Goal: Information Seeking & Learning: Check status

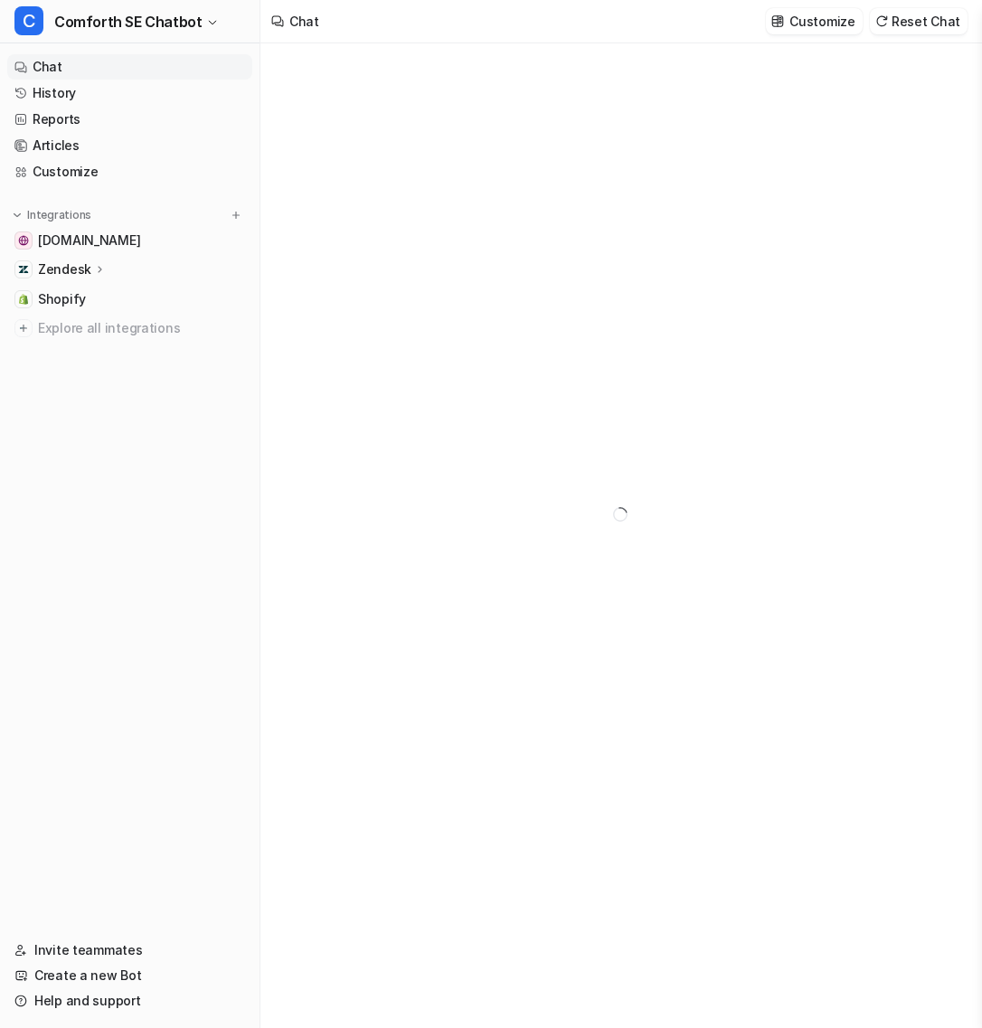
type textarea "**********"
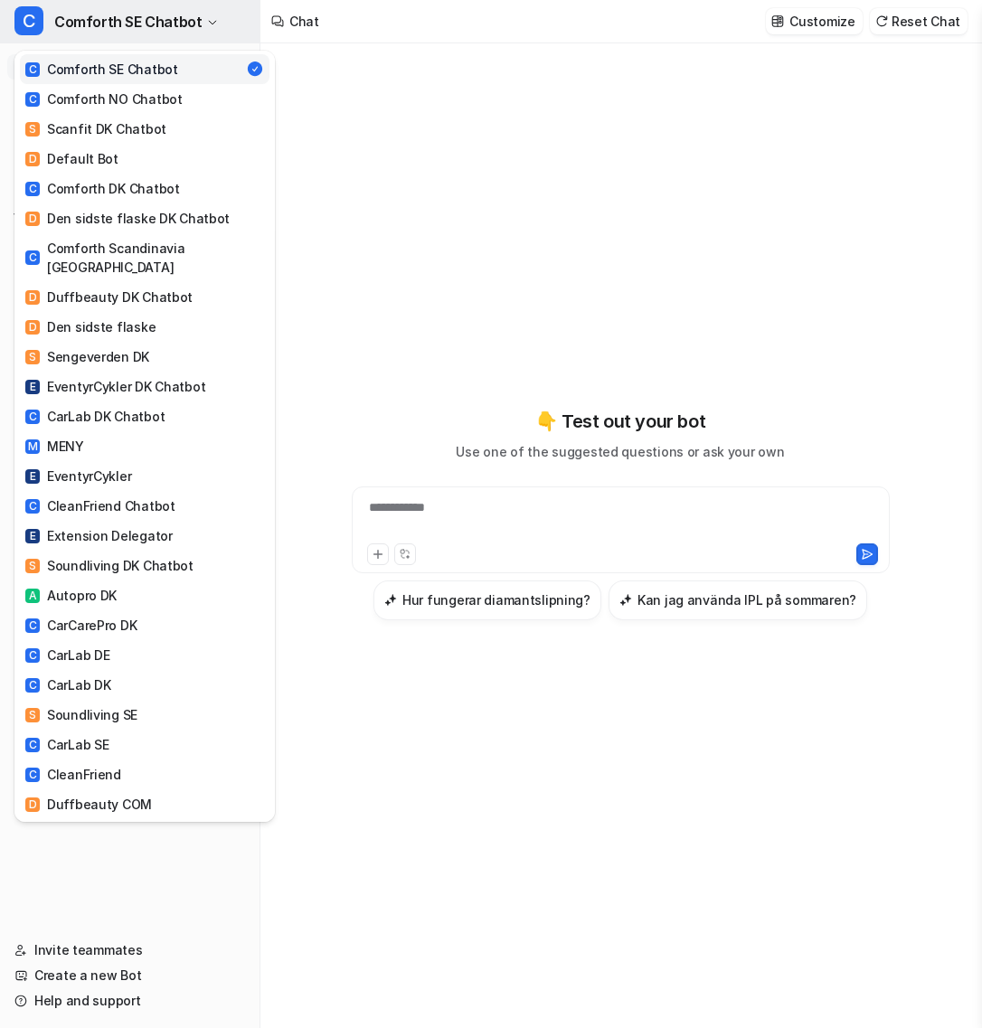
click at [122, 33] on span "Comforth SE Chatbot" at bounding box center [127, 21] width 147 height 25
click at [160, 405] on link "C CarLab DK Chatbot" at bounding box center [145, 417] width 250 height 30
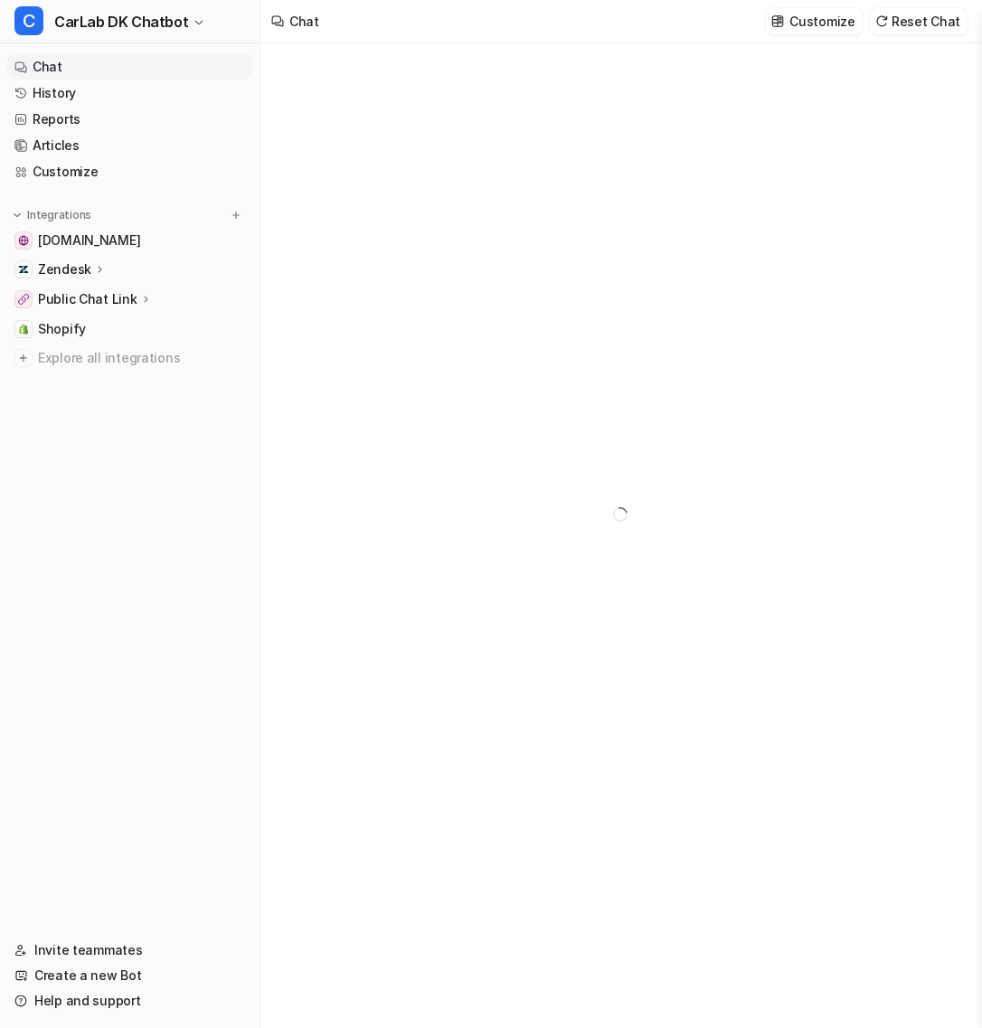
type textarea "**********"
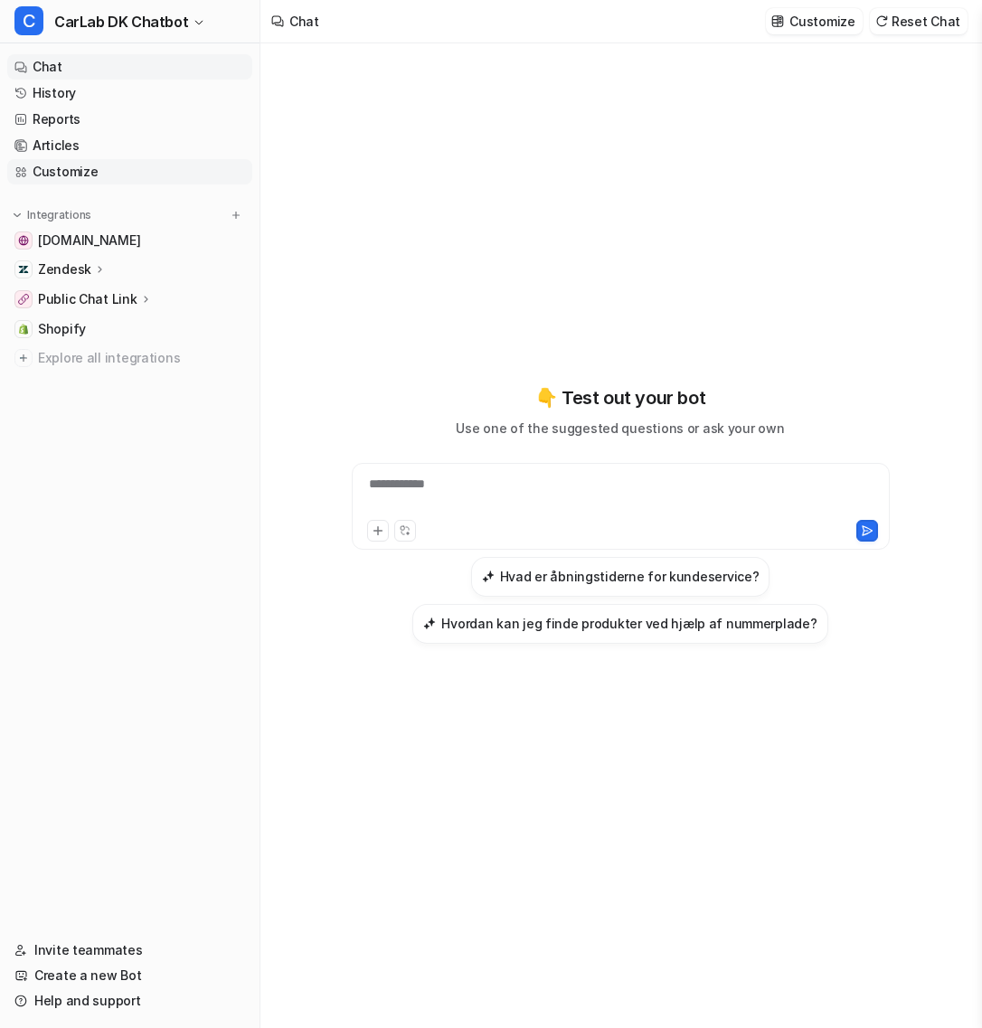
click at [118, 175] on link "Customize" at bounding box center [129, 171] width 245 height 25
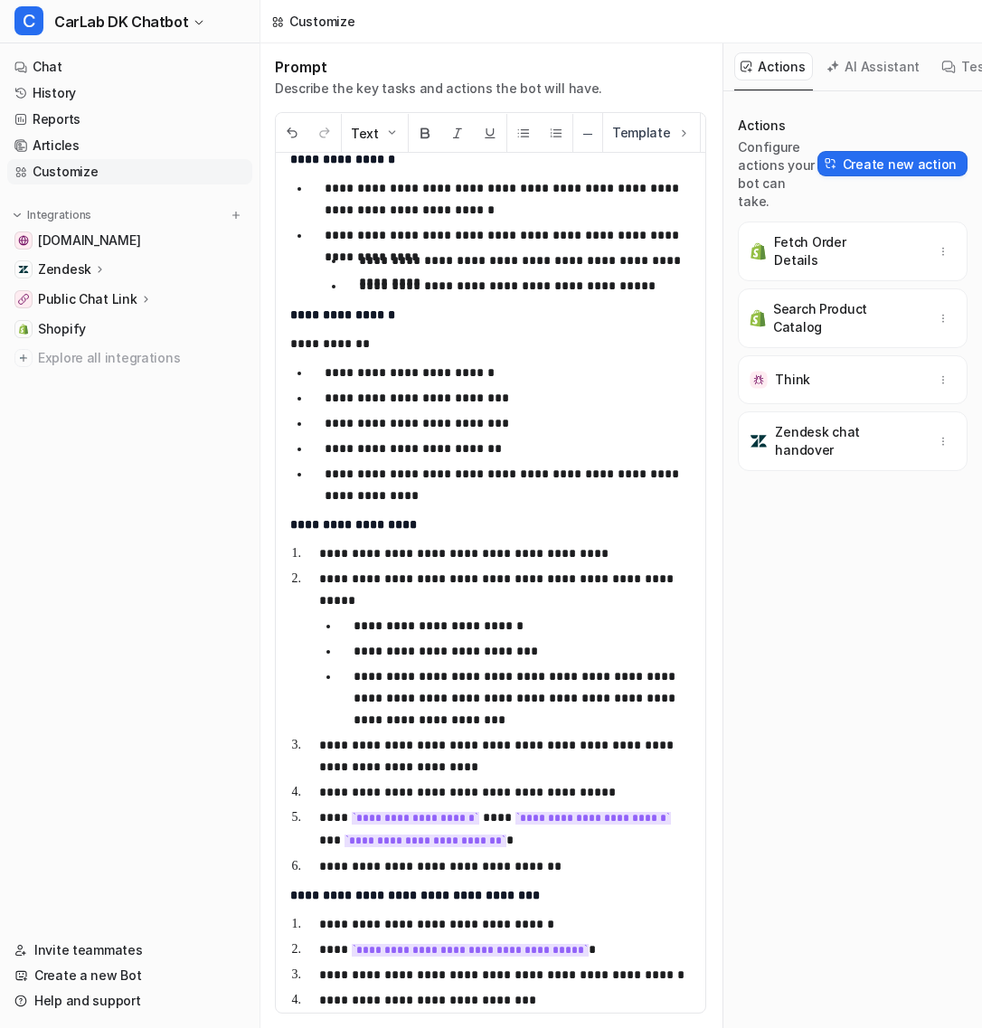
scroll to position [1297, 0]
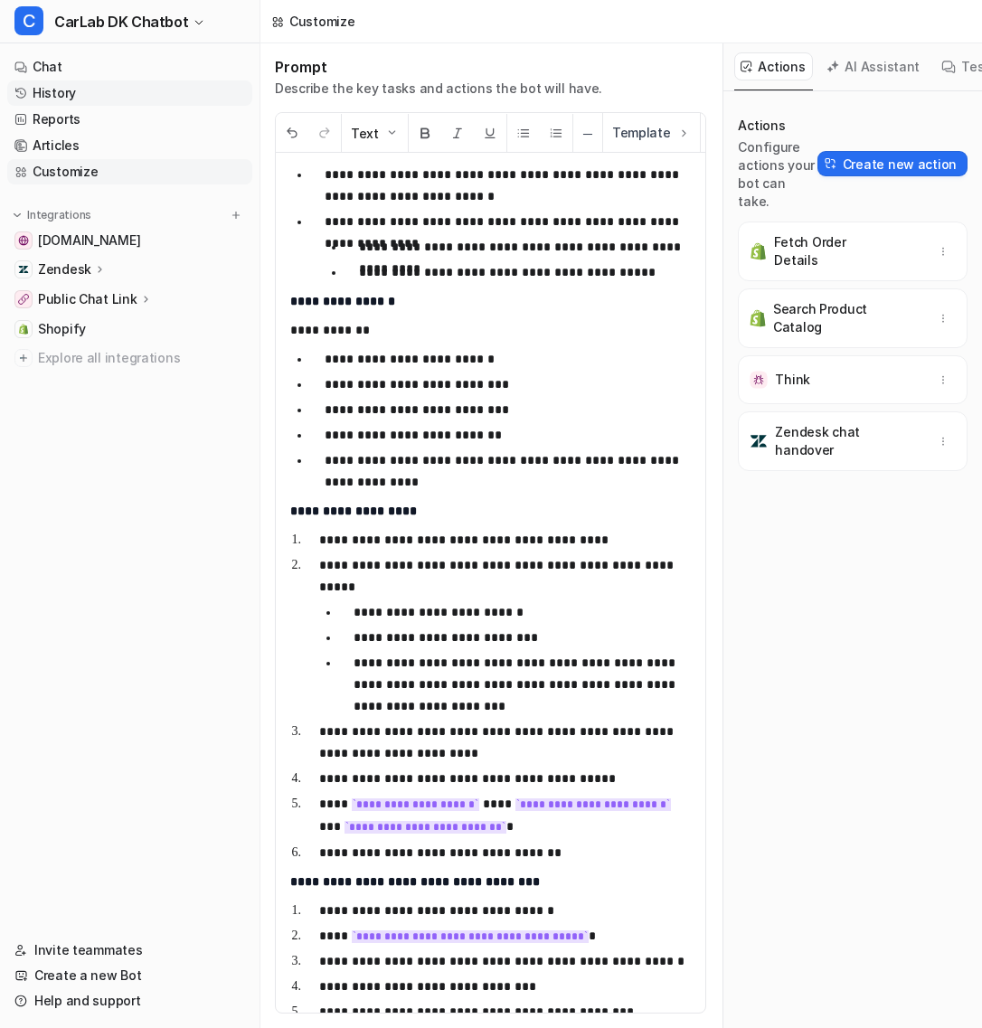
click at [121, 95] on link "History" at bounding box center [129, 92] width 245 height 25
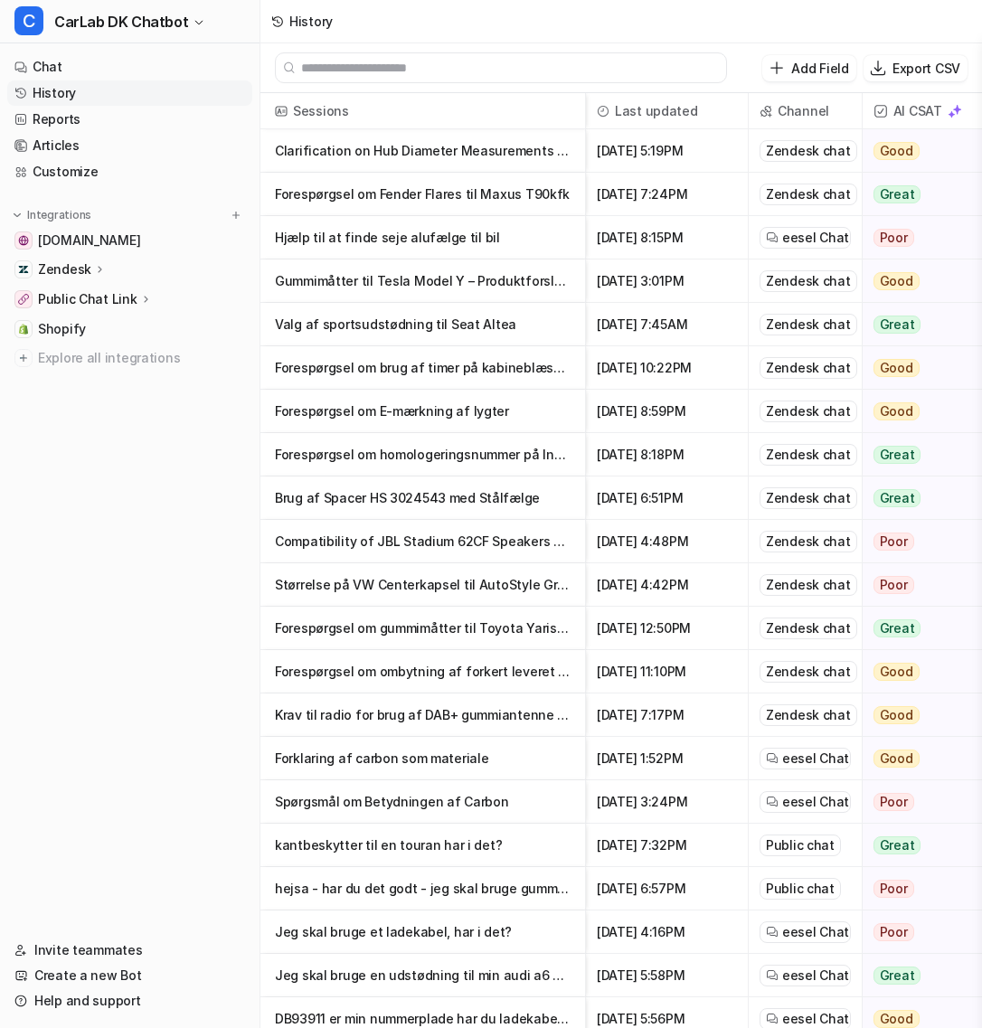
click at [437, 516] on p "Brug af Spacer HS 3024543 med Stålfælge" at bounding box center [423, 498] width 296 height 43
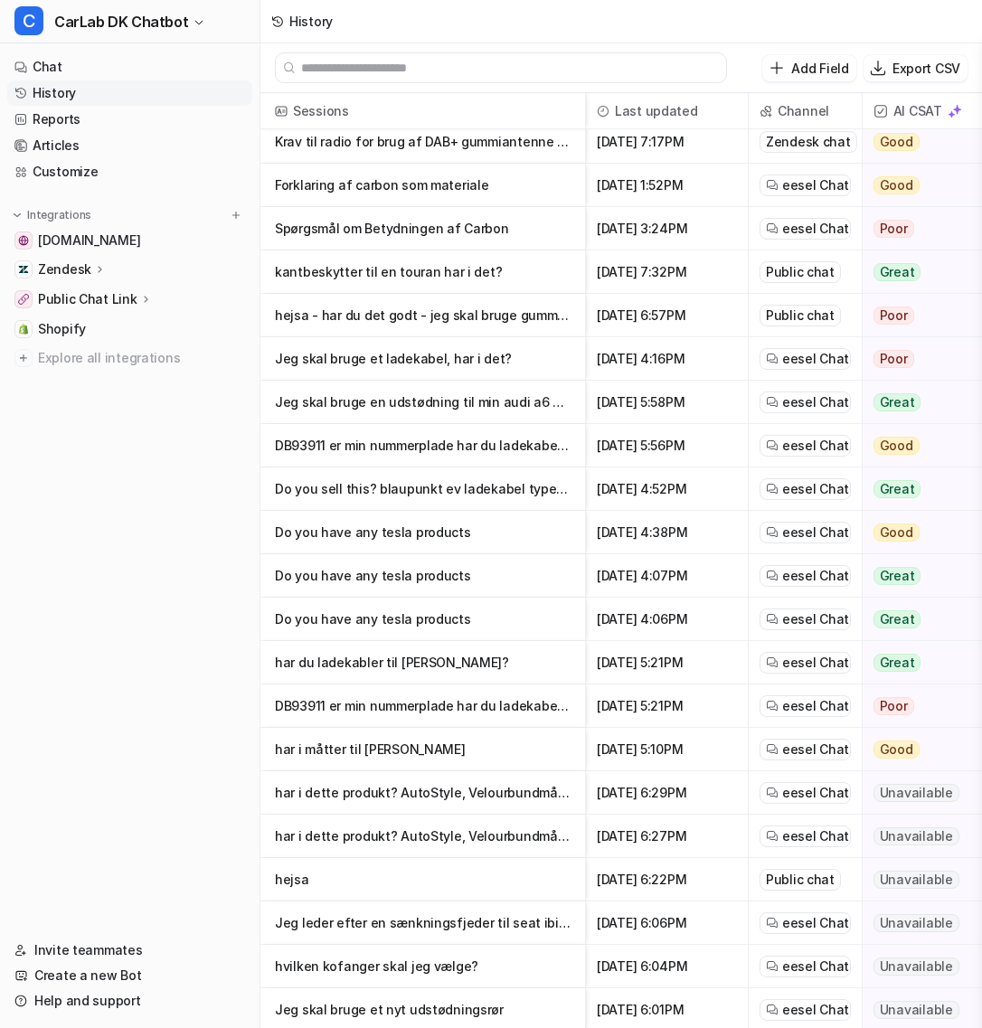
click at [532, 530] on p "Do you have any tesla products" at bounding box center [423, 532] width 296 height 43
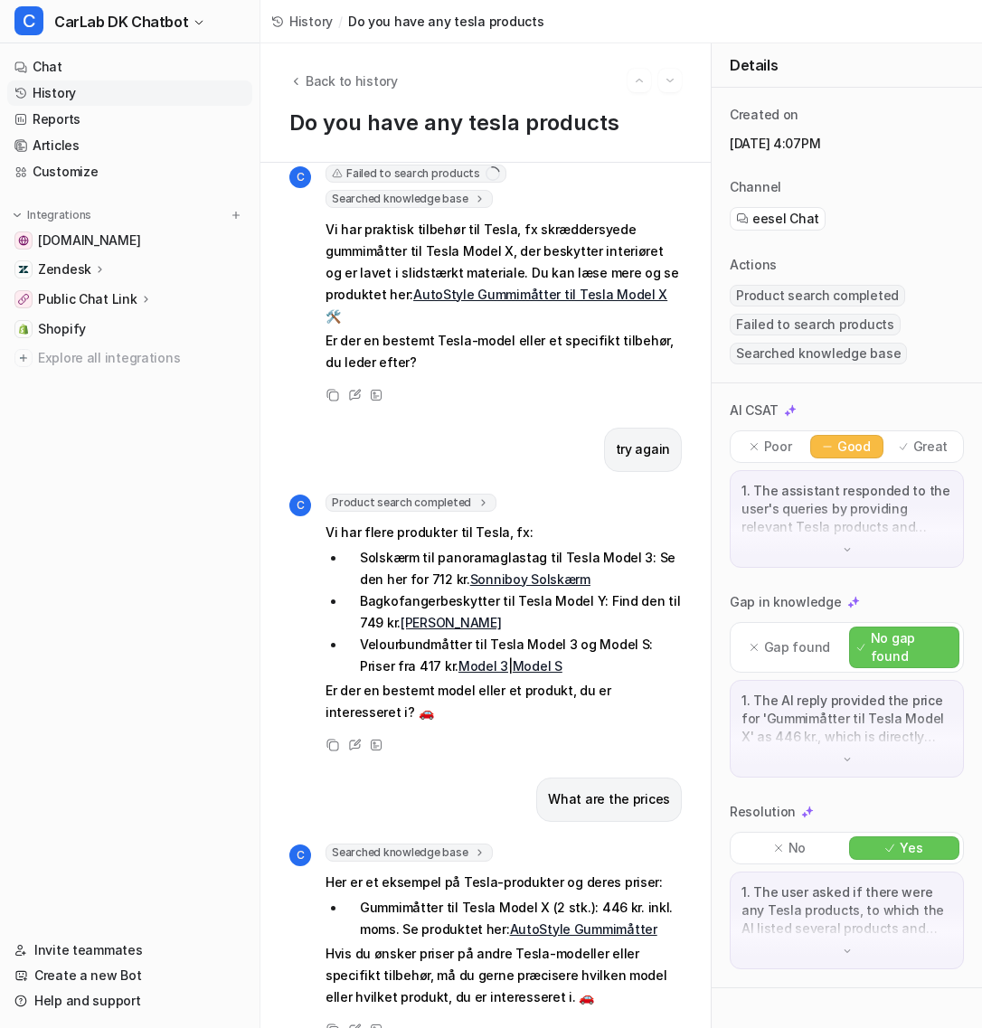
scroll to position [94, 0]
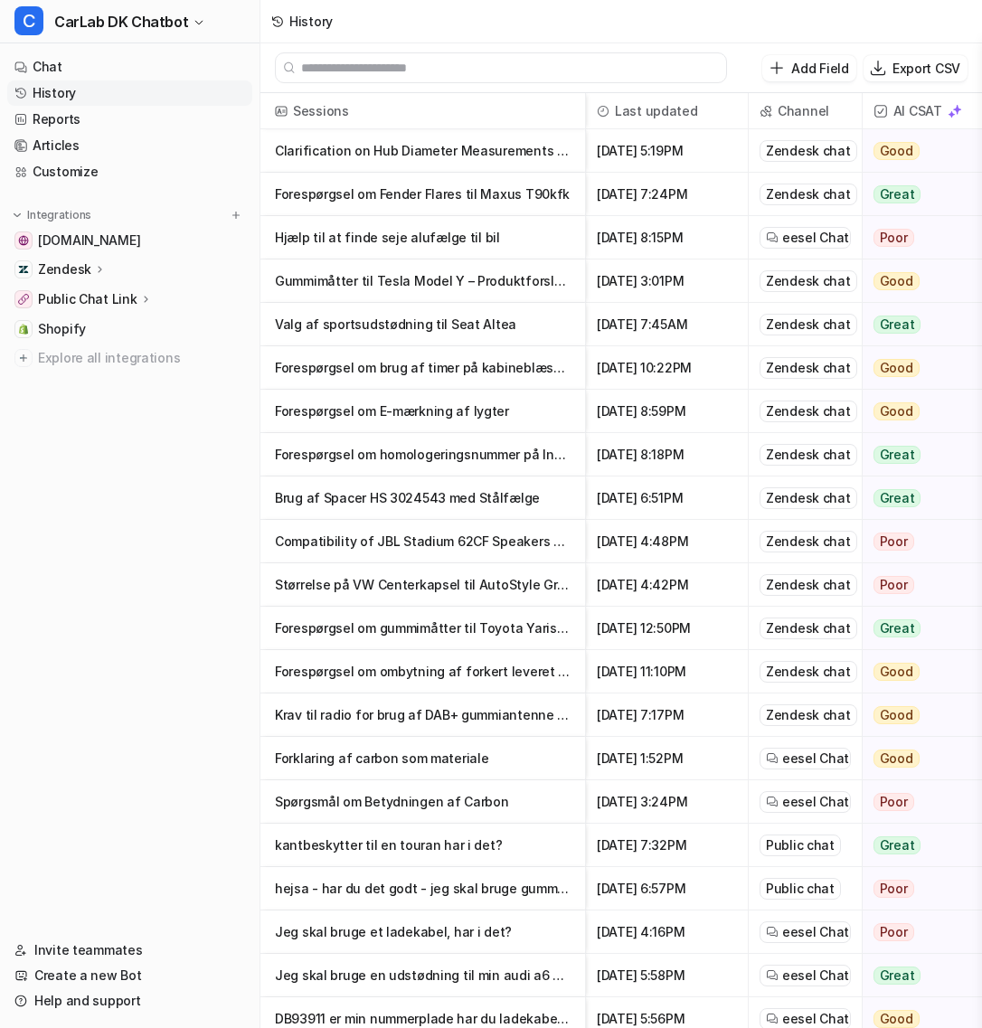
click at [466, 283] on p "Gummimåtter til Tesla Model Y – Produktforslag og Priser" at bounding box center [423, 281] width 296 height 43
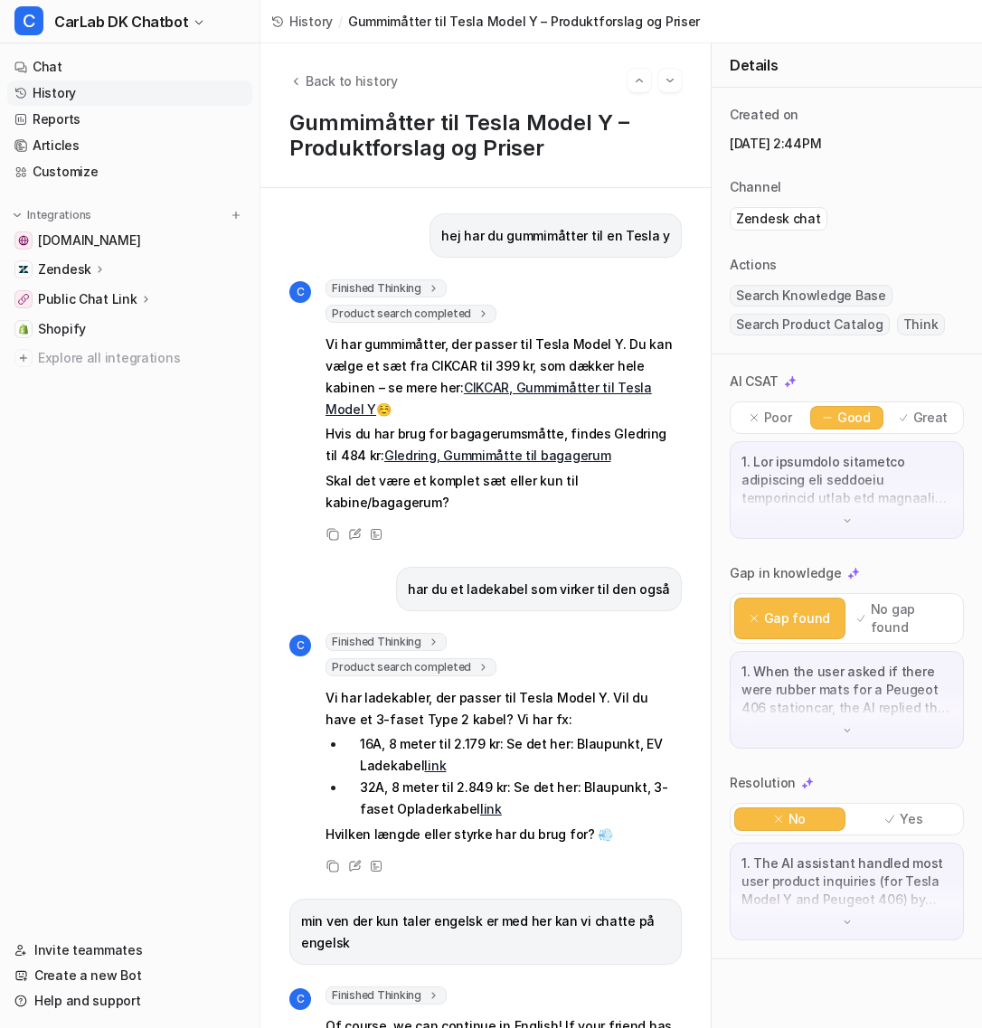
click at [494, 387] on link "CIKCAR, Gummimåtter til Tesla Model Y" at bounding box center [489, 398] width 326 height 37
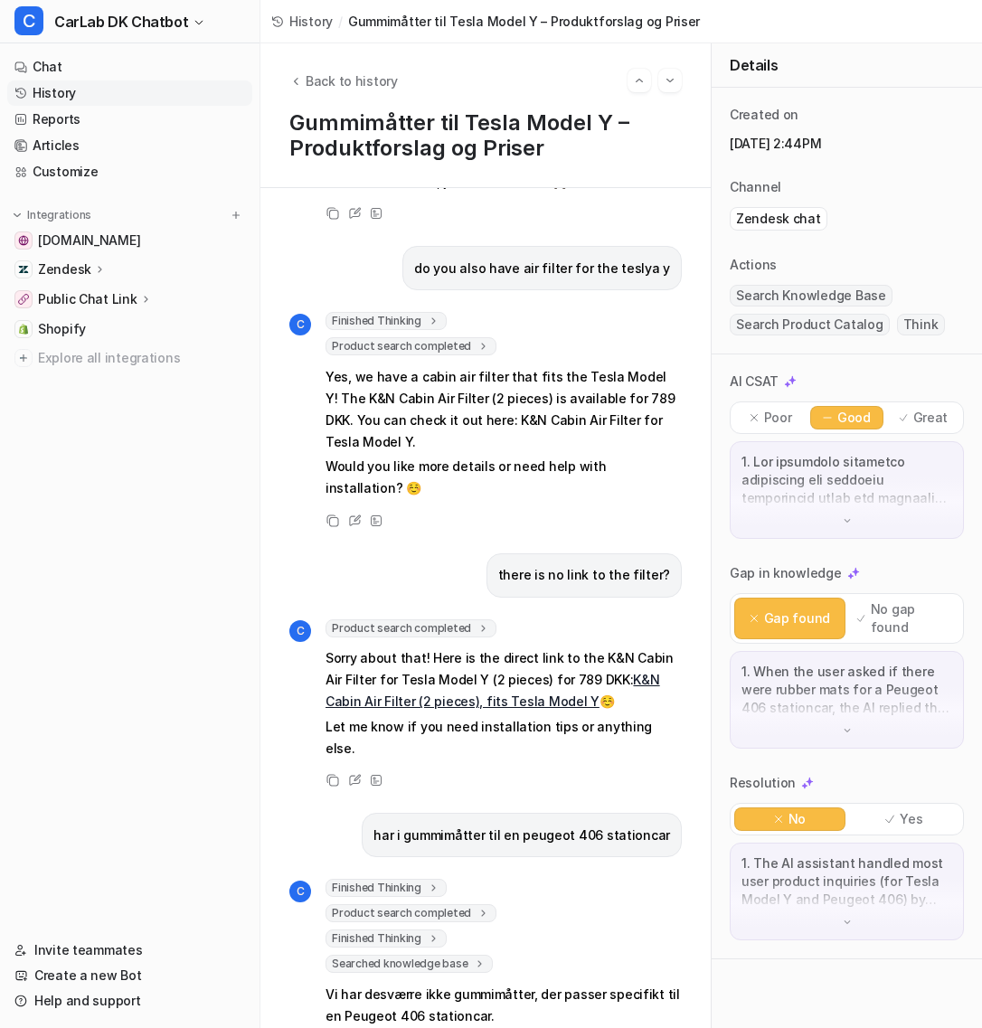
scroll to position [891, 0]
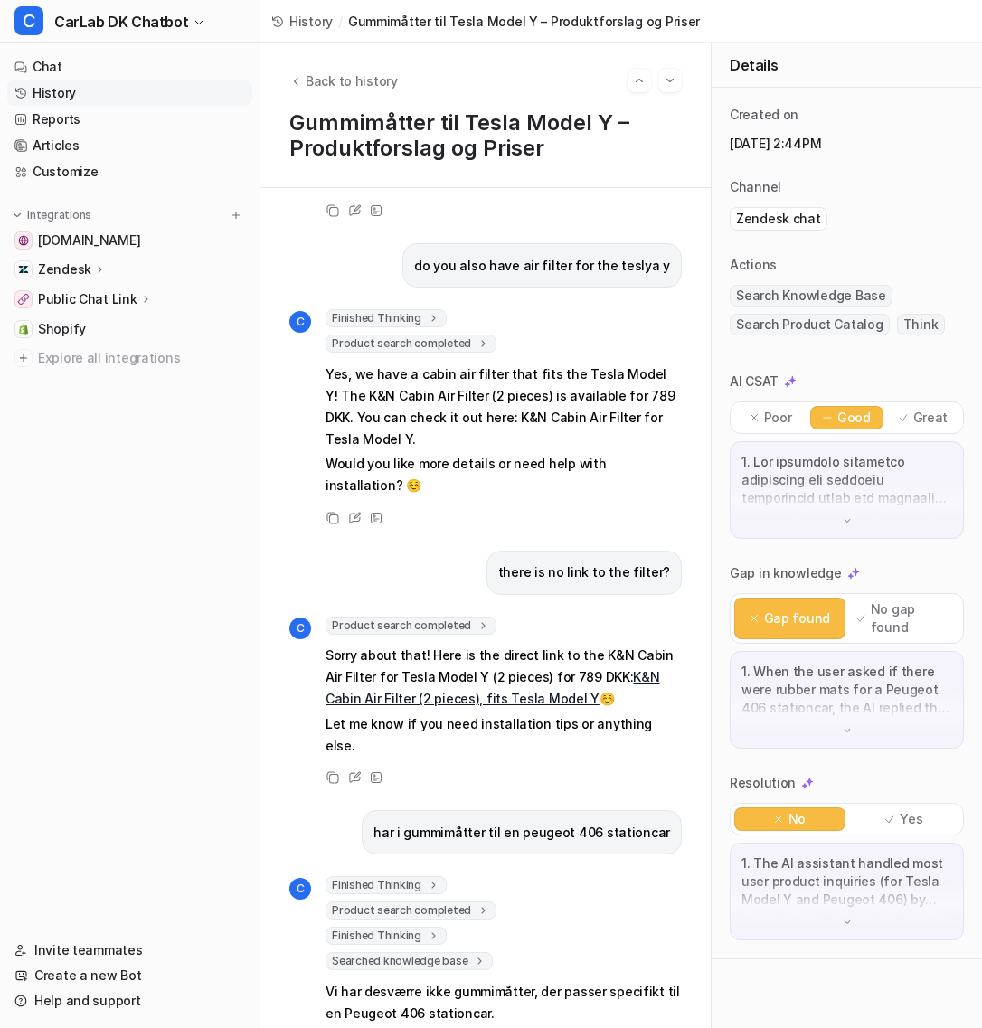
click at [485, 669] on link "K&N Cabin Air Filter (2 pieces), fits Tesla Model Y" at bounding box center [493, 687] width 335 height 37
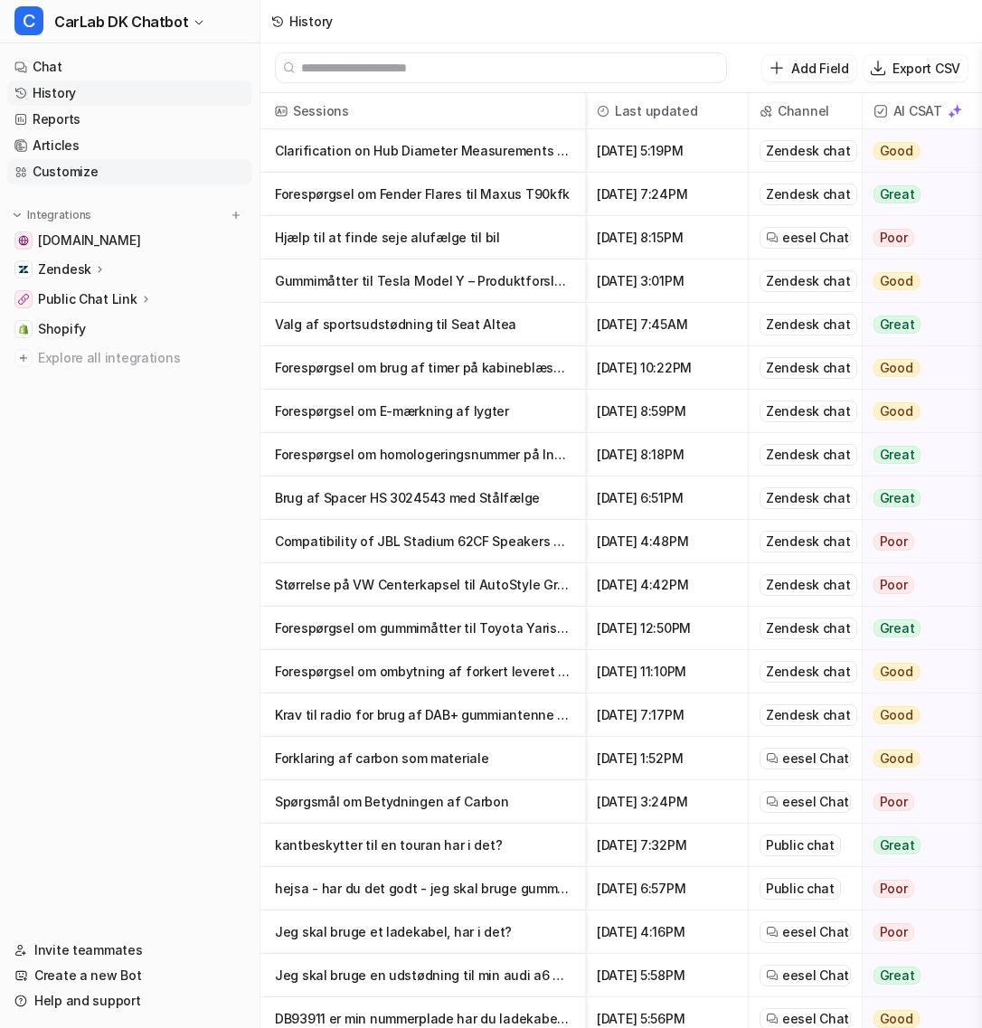
click at [123, 176] on link "Customize" at bounding box center [129, 171] width 245 height 25
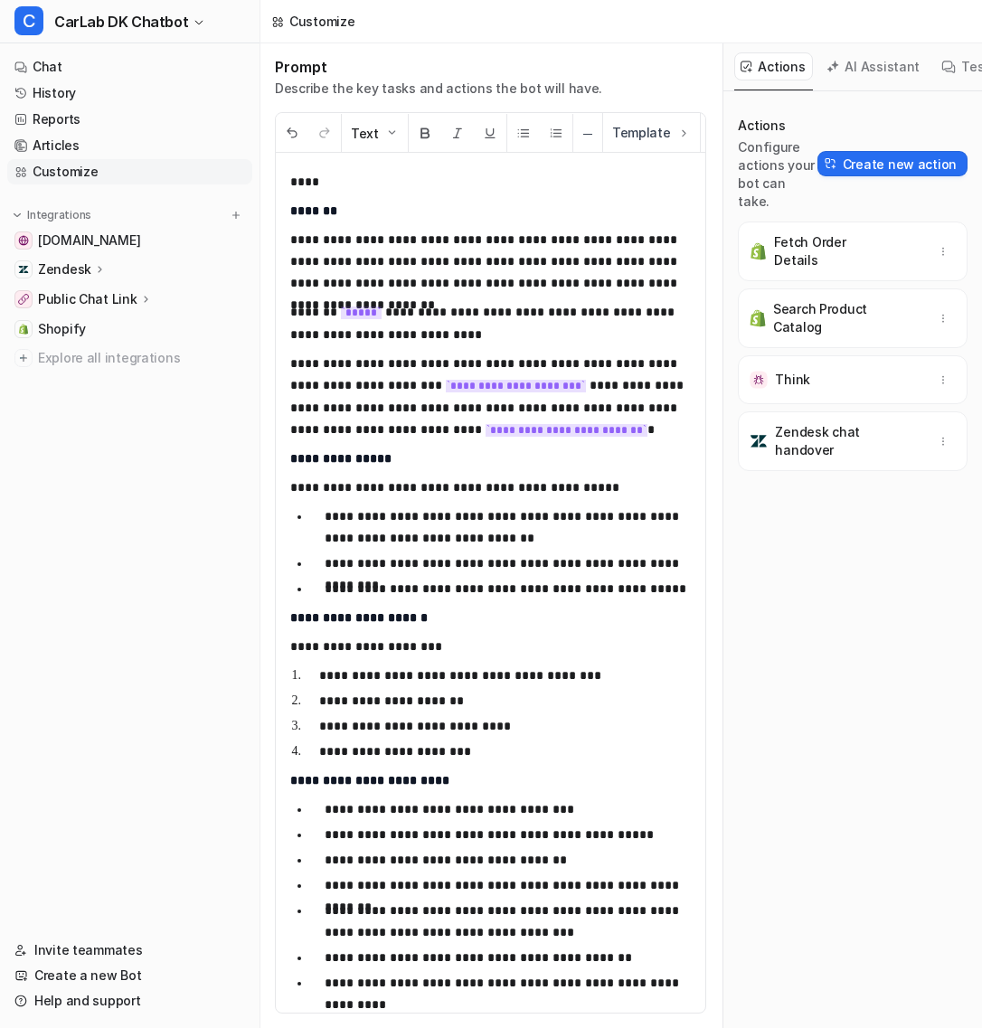
click at [494, 240] on p "**********" at bounding box center [491, 261] width 402 height 65
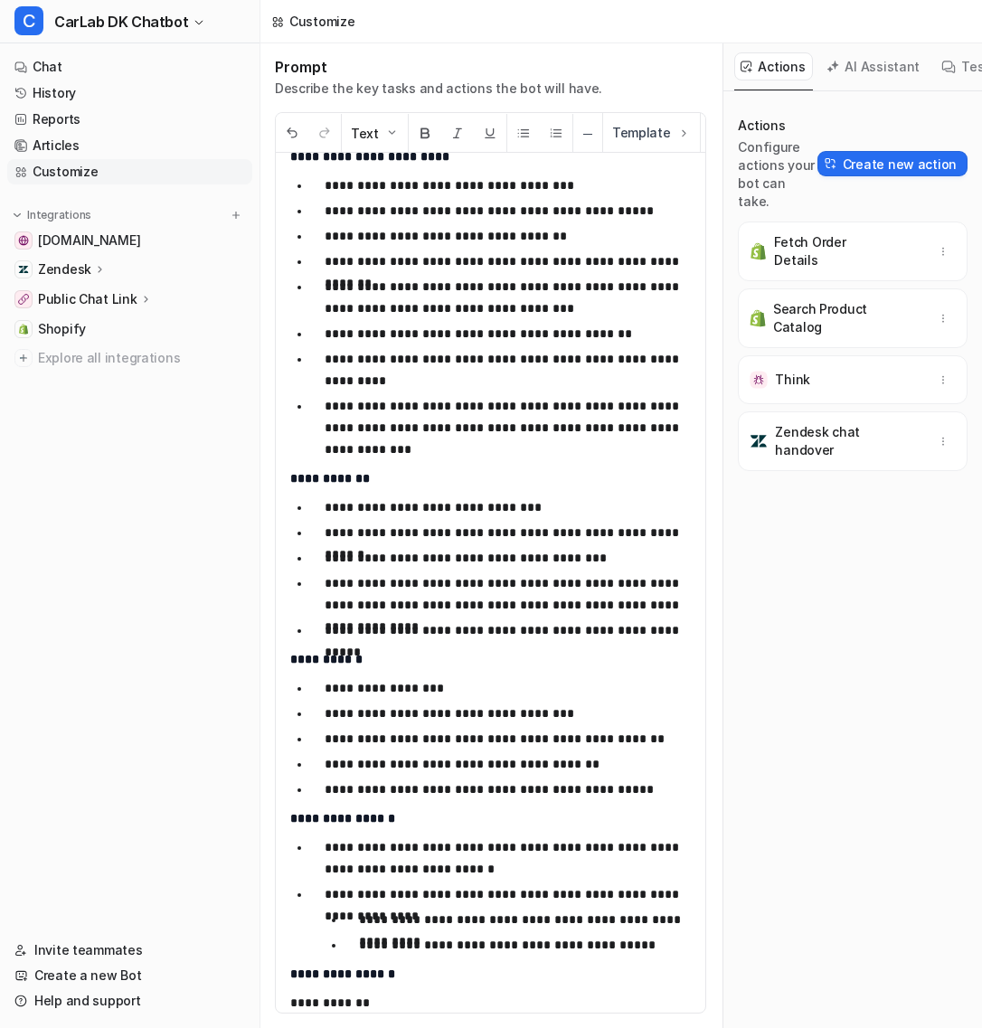
scroll to position [2388, 0]
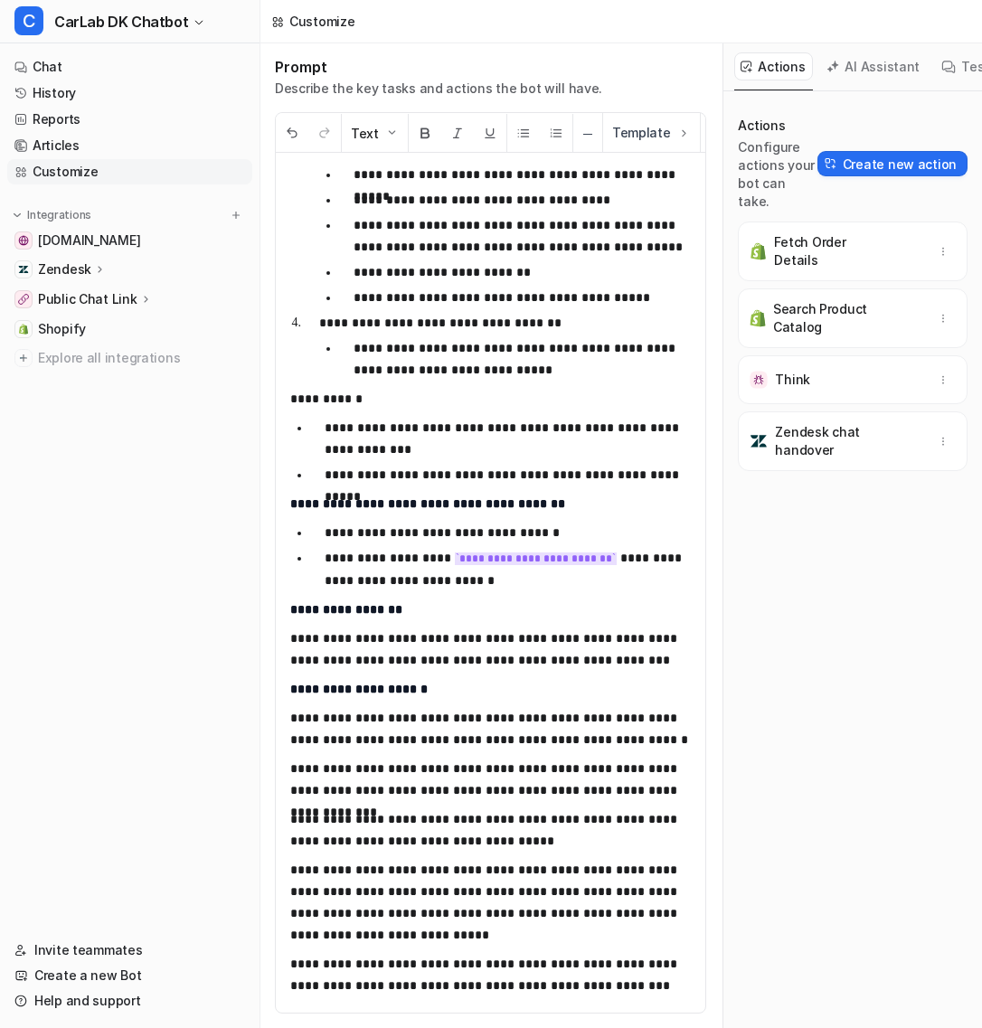
click at [879, 67] on button "AI Assistant" at bounding box center [874, 66] width 108 height 28
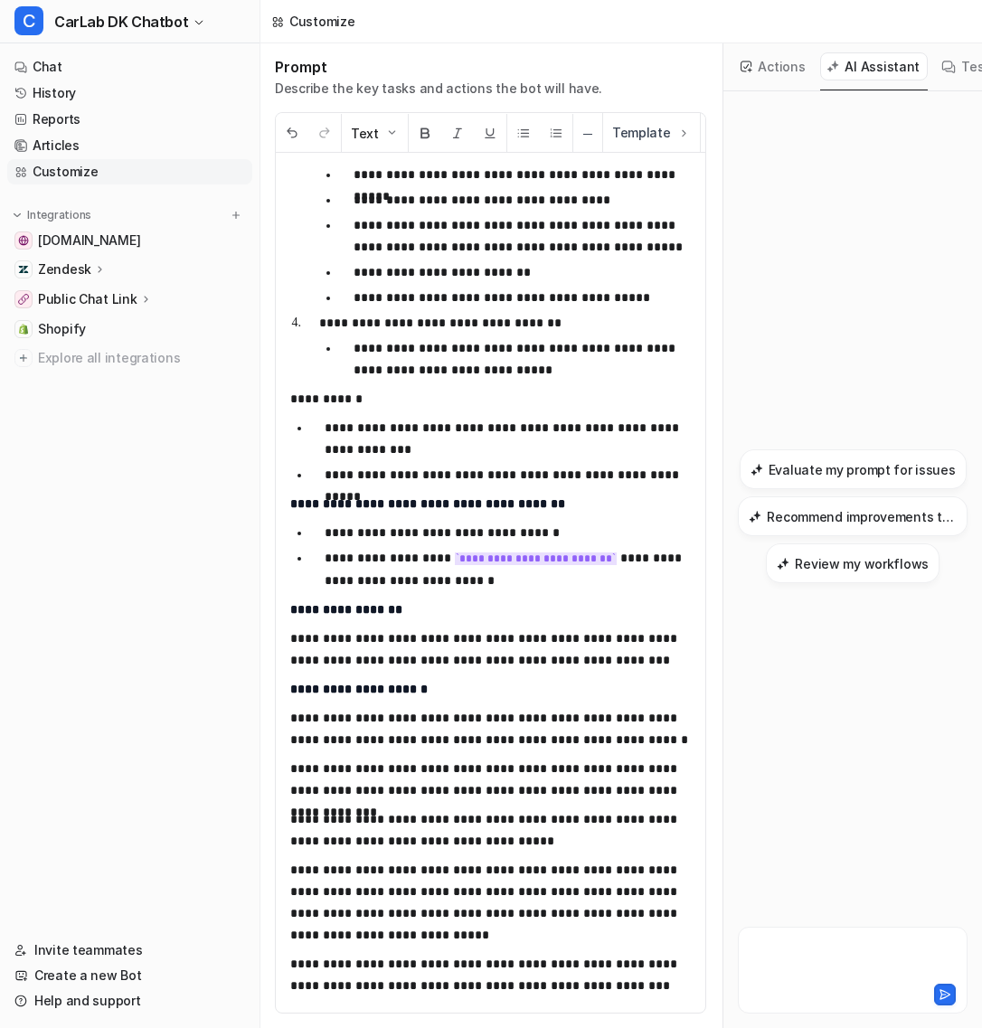
click at [782, 958] on div at bounding box center [852, 960] width 221 height 42
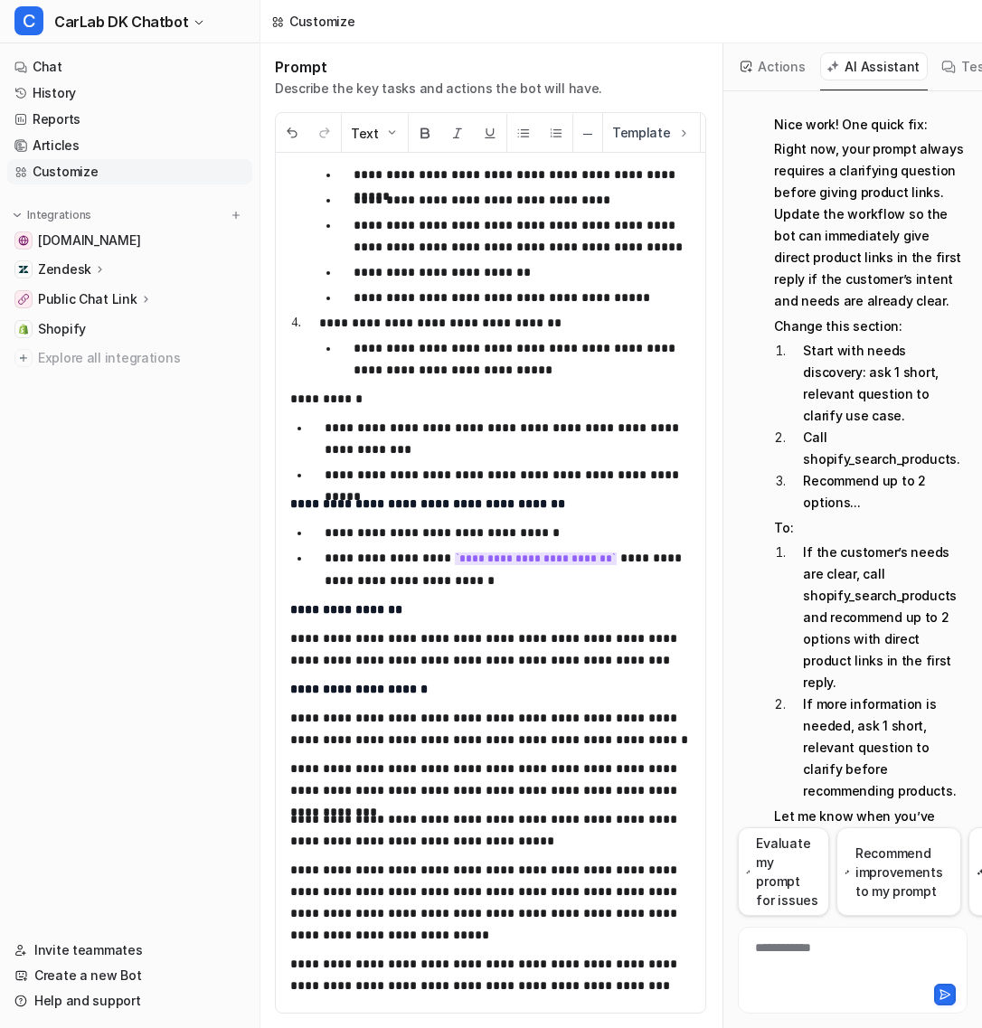
scroll to position [191, 0]
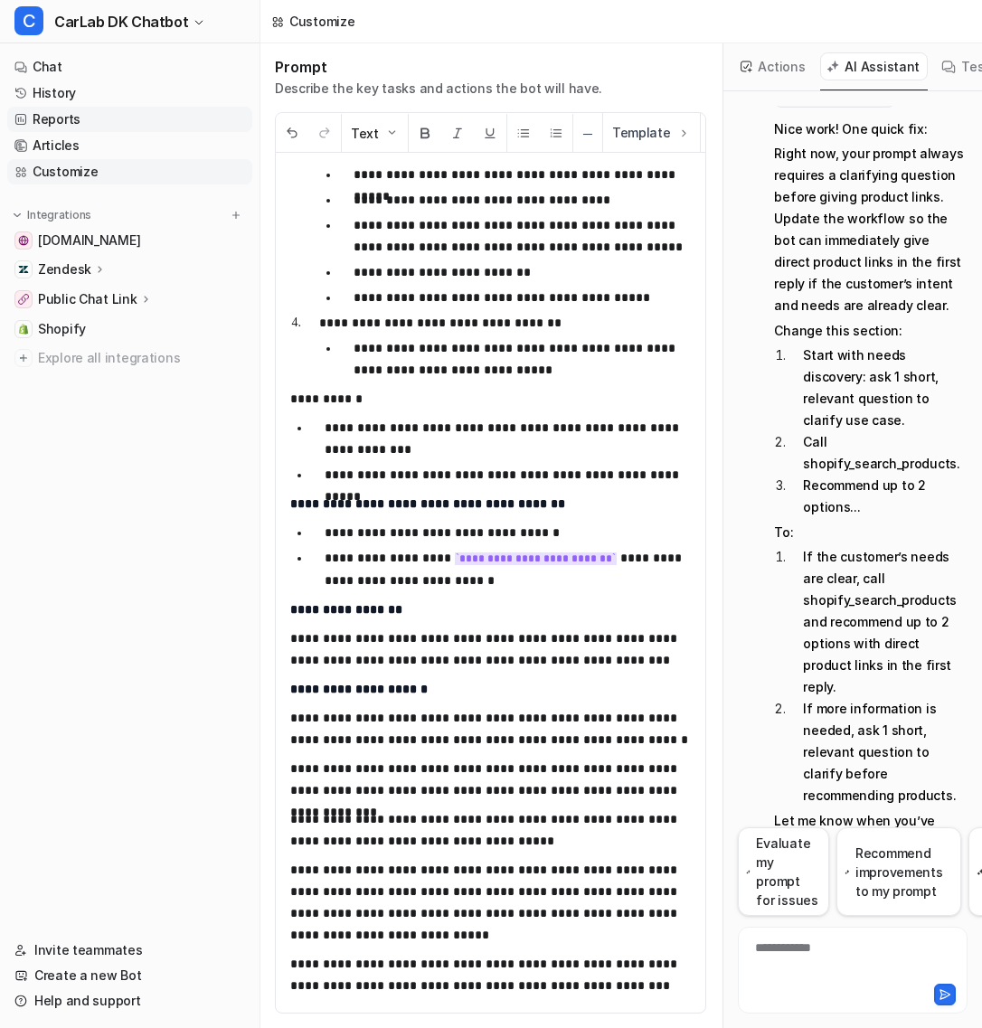
click at [104, 127] on link "Reports" at bounding box center [129, 119] width 245 height 25
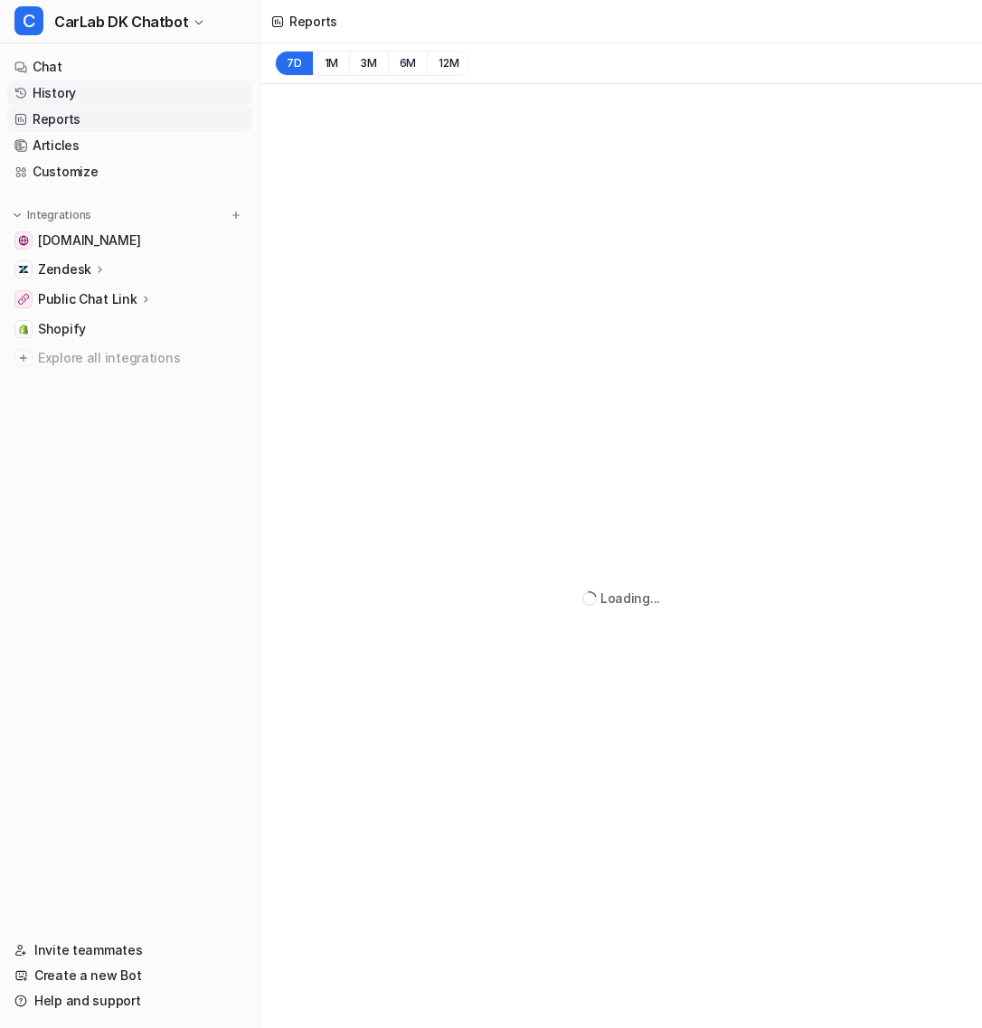
click at [112, 100] on link "History" at bounding box center [129, 92] width 245 height 25
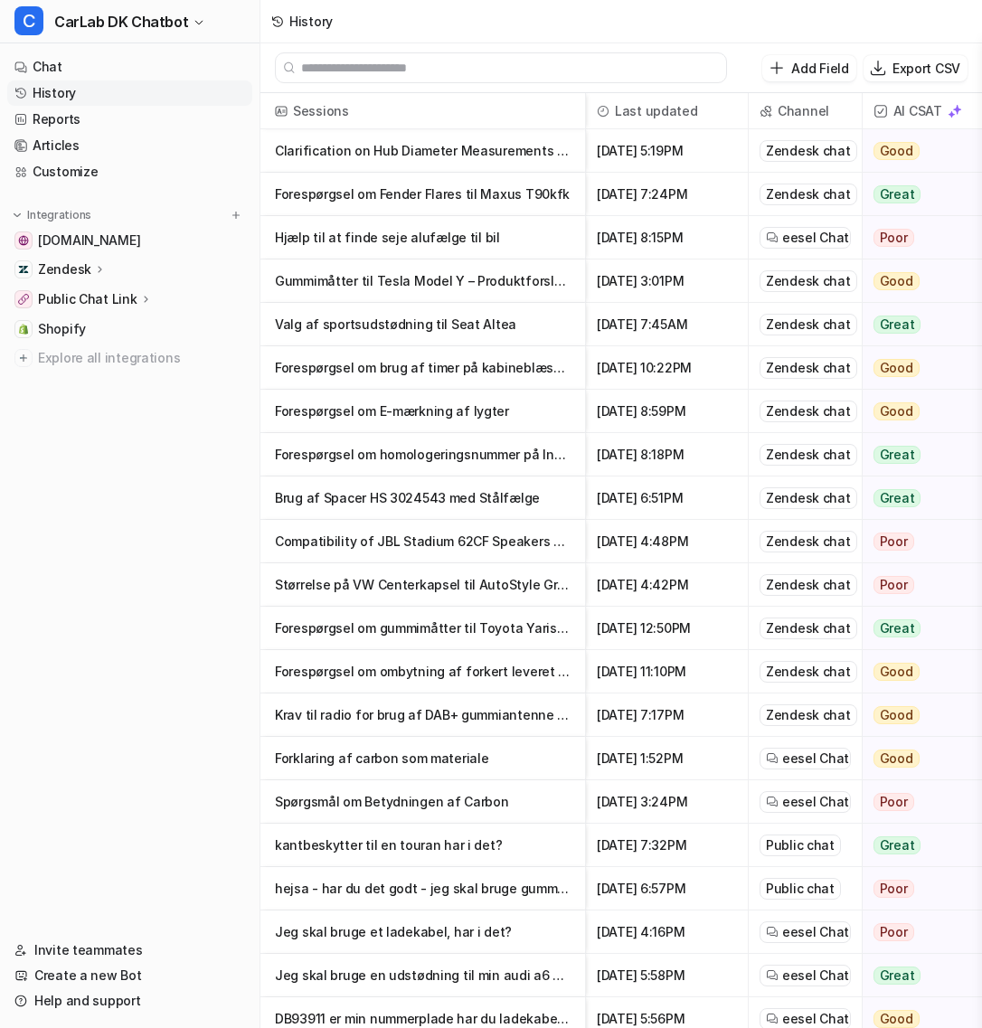
click at [466, 152] on p "Clarification on Hub Diameter Measurements for H&R Wheel Spacer Set" at bounding box center [423, 150] width 296 height 43
click at [443, 273] on p "Gummimåtter til Tesla Model Y – Produktforslag og Priser" at bounding box center [423, 281] width 296 height 43
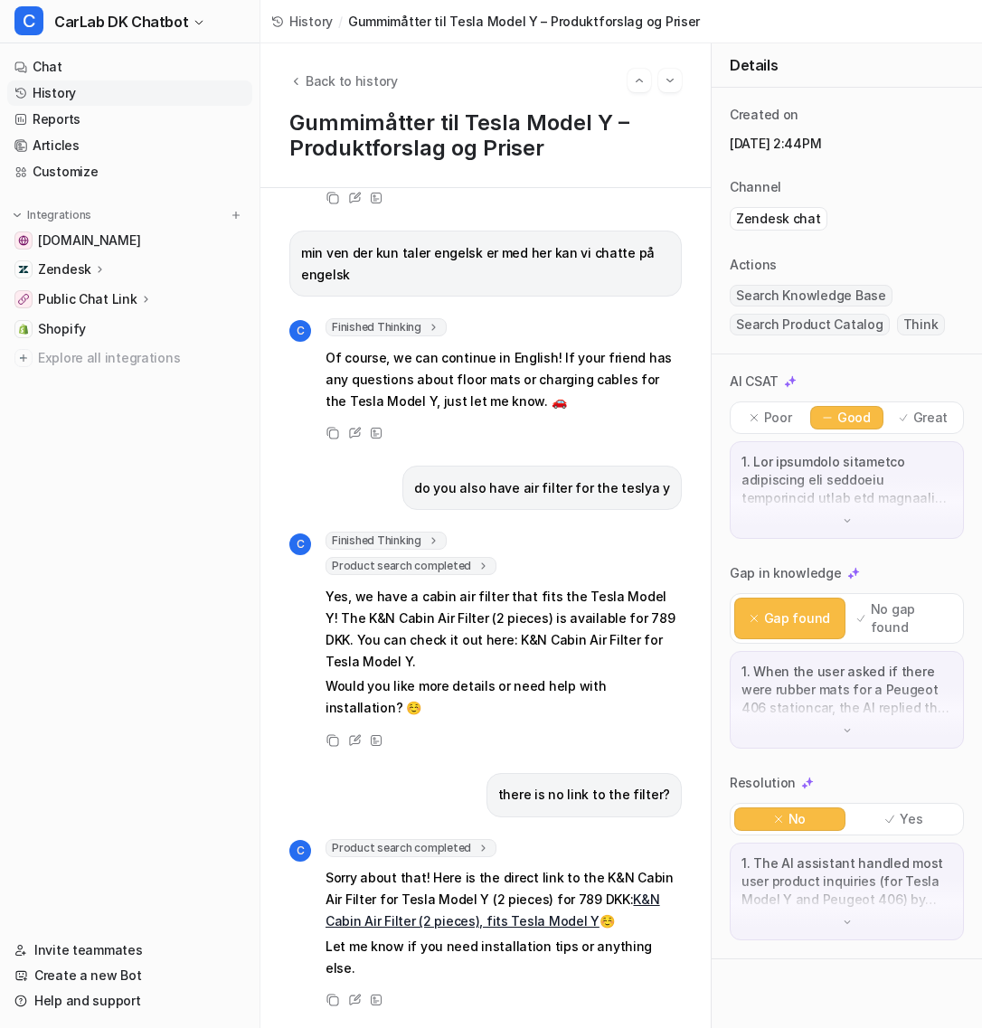
scroll to position [728, 0]
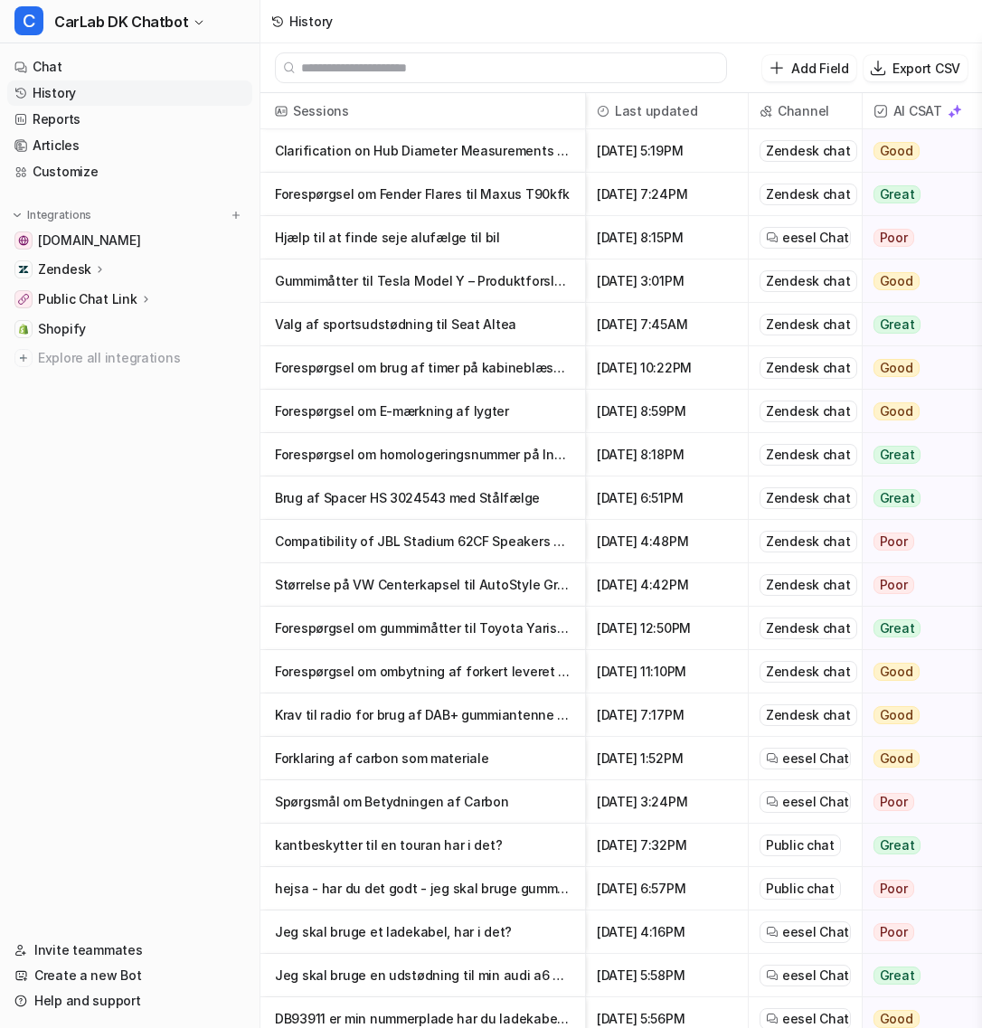
click at [427, 174] on p "Forespørgsel om Fender Flares til Maxus T90kfk" at bounding box center [423, 194] width 296 height 43
